Goal: Task Accomplishment & Management: Manage account settings

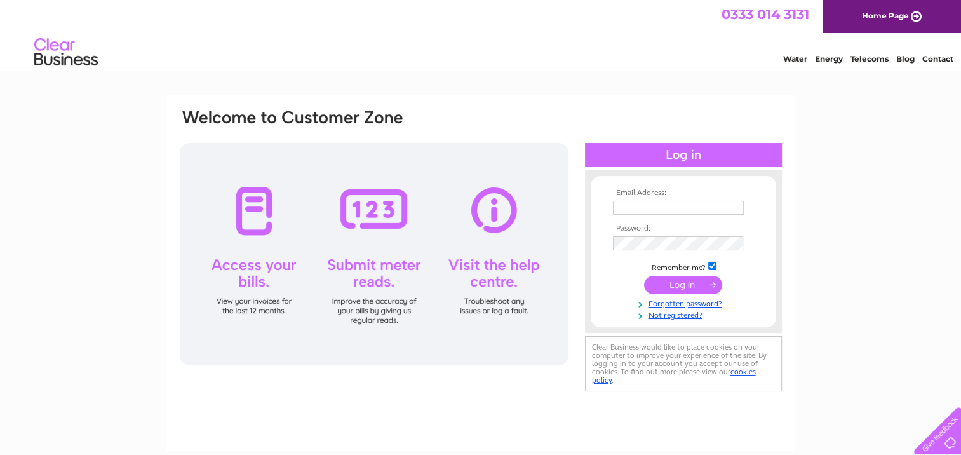
type input "[PERSON_NAME][EMAIL_ADDRESS][DOMAIN_NAME]"
click at [681, 279] on input "submit" at bounding box center [683, 285] width 78 height 18
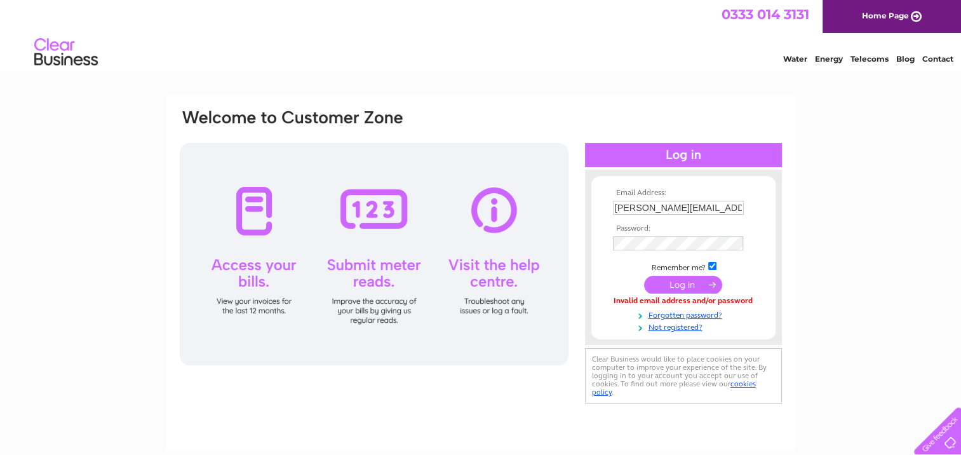
click at [672, 283] on input "submit" at bounding box center [683, 285] width 78 height 18
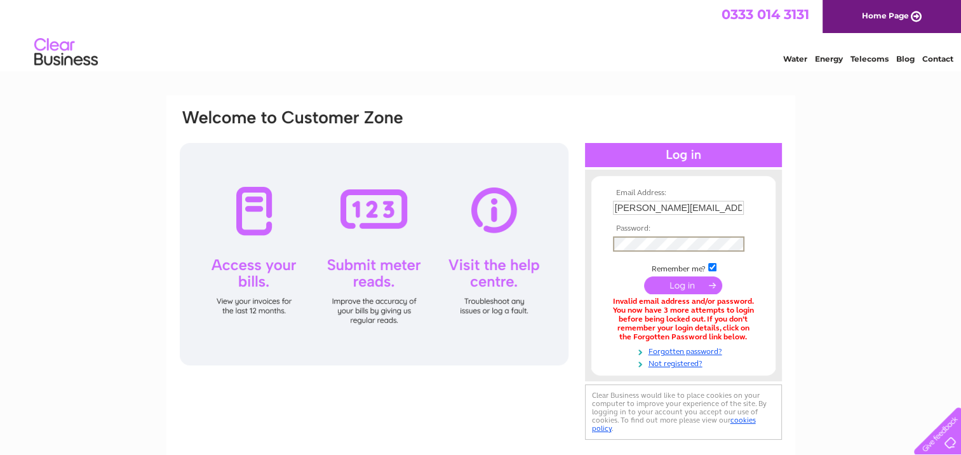
click at [566, 243] on div "Email Address: vicki@thecricketasylum.co.uk Password:" at bounding box center [480, 275] width 604 height 335
click at [621, 359] on link "Not registered?" at bounding box center [685, 361] width 144 height 12
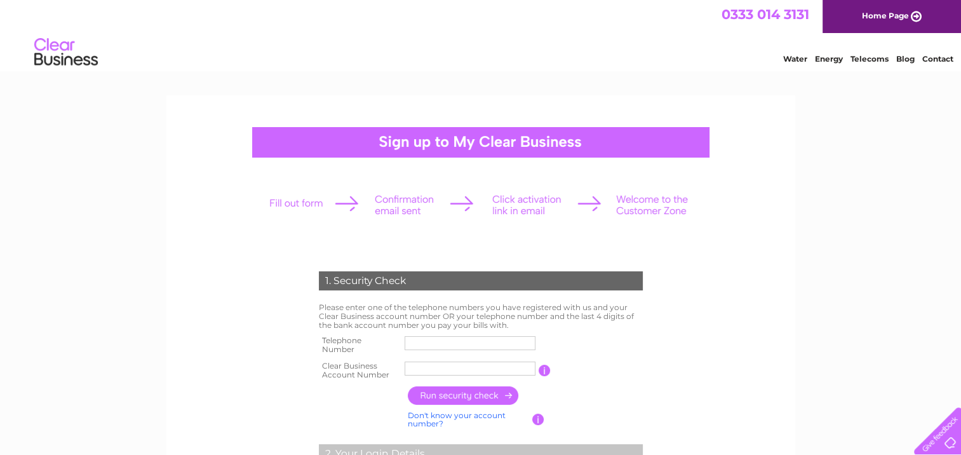
click at [891, 10] on link "Home Page" at bounding box center [891, 16] width 138 height 33
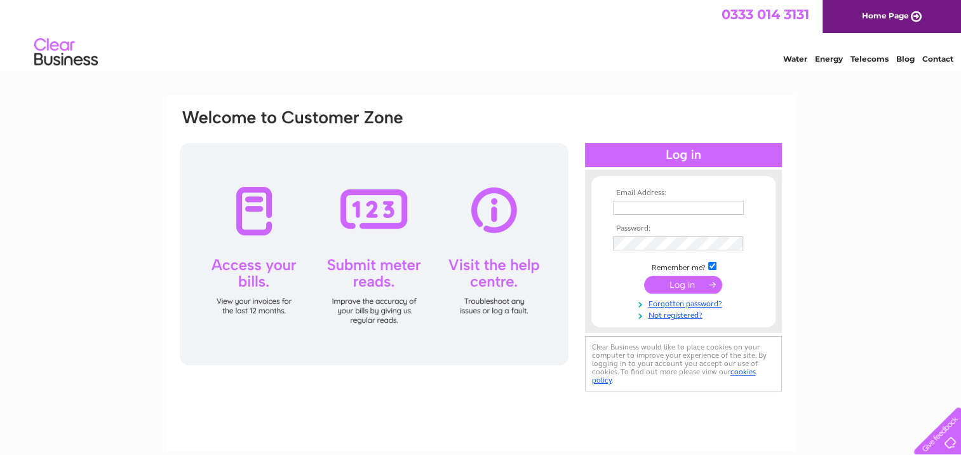
type input "[PERSON_NAME][EMAIL_ADDRESS][DOMAIN_NAME]"
click at [698, 280] on input "submit" at bounding box center [683, 285] width 78 height 18
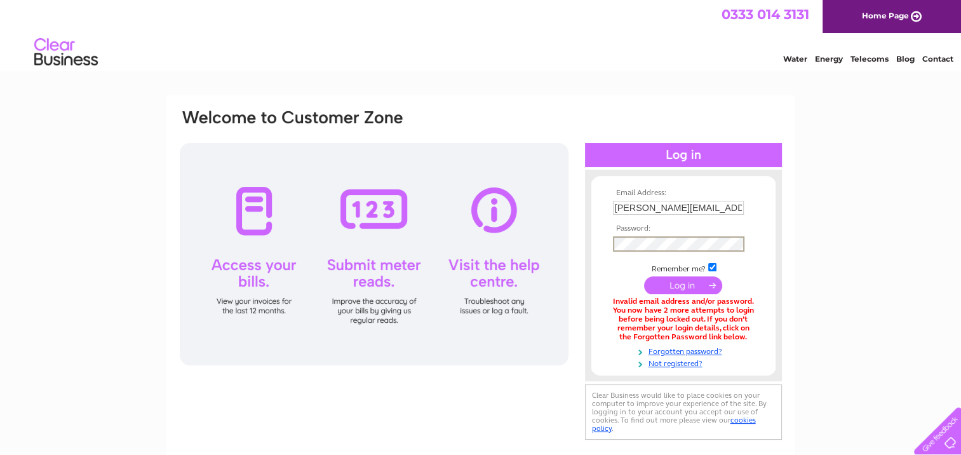
click at [505, 251] on div "Email Address: [PERSON_NAME][EMAIL_ADDRESS][DOMAIN_NAME] Password:" at bounding box center [480, 275] width 604 height 335
click at [644, 276] on input "submit" at bounding box center [683, 285] width 78 height 18
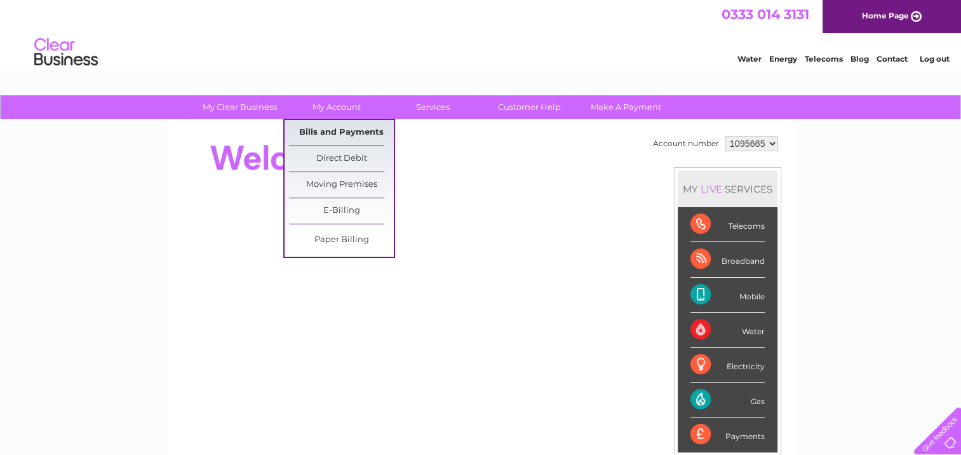
click at [332, 128] on link "Bills and Payments" at bounding box center [341, 132] width 105 height 25
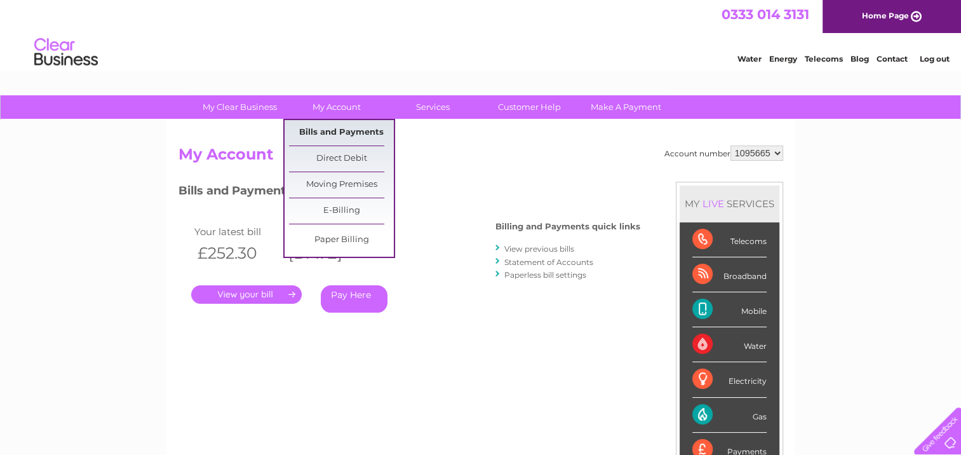
click at [336, 124] on link "Bills and Payments" at bounding box center [341, 132] width 105 height 25
click at [335, 102] on link "My Account" at bounding box center [336, 106] width 105 height 23
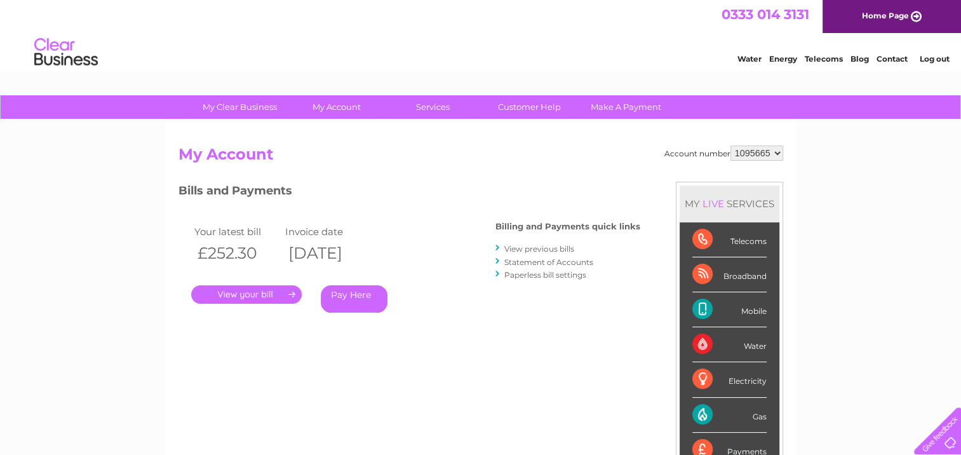
click at [272, 295] on link "." at bounding box center [246, 294] width 110 height 18
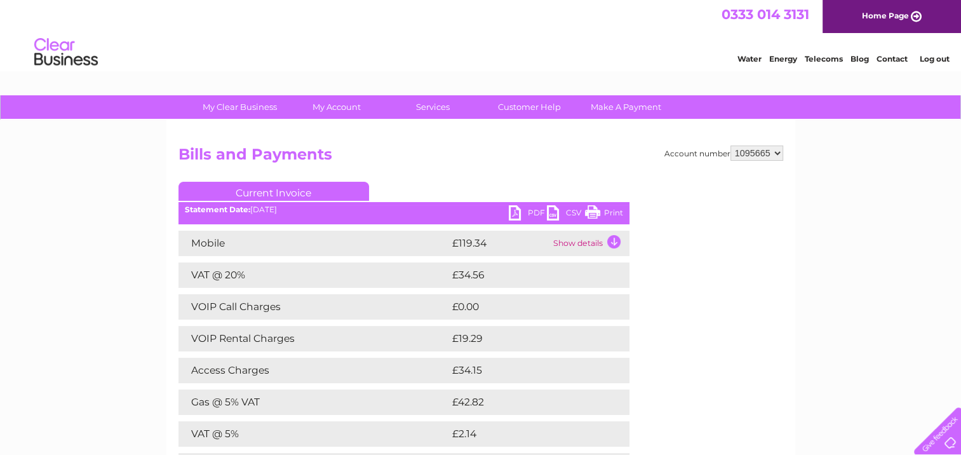
click at [529, 216] on link "PDF" at bounding box center [528, 214] width 38 height 18
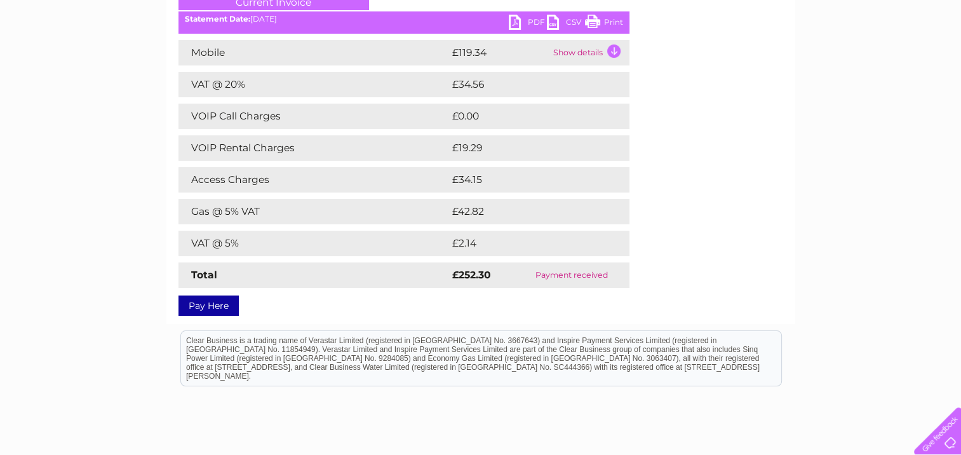
scroll to position [127, 0]
